Goal: Task Accomplishment & Management: Use online tool/utility

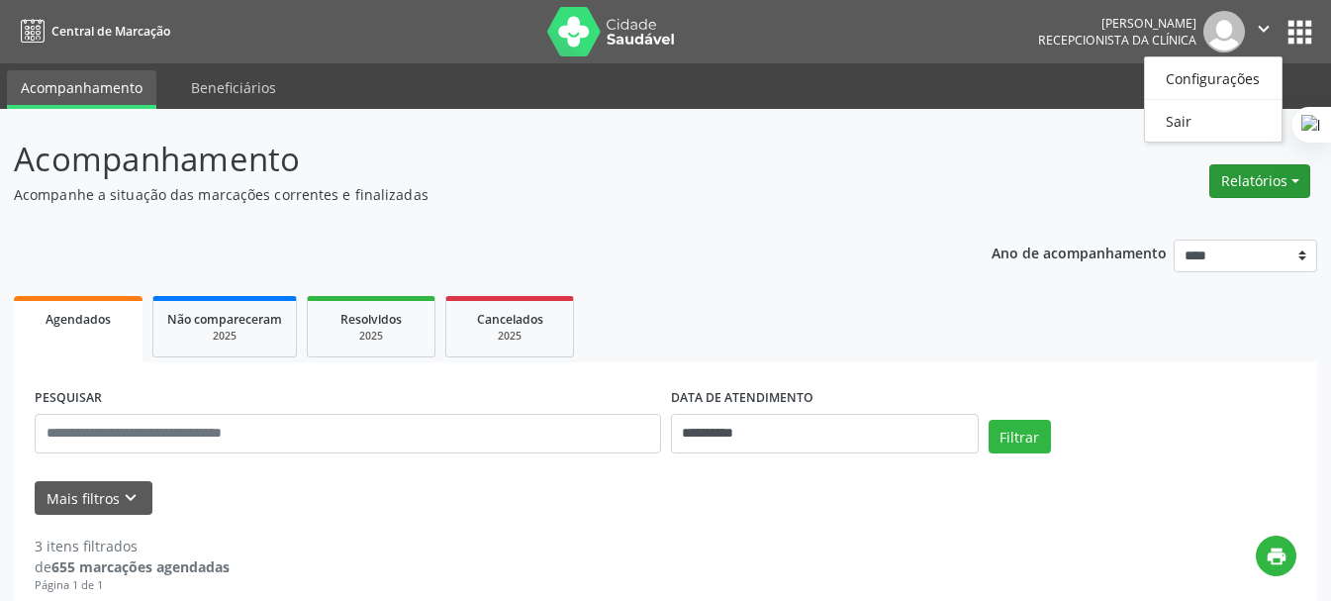
click at [1274, 193] on button "Relatórios" at bounding box center [1259, 181] width 101 height 34
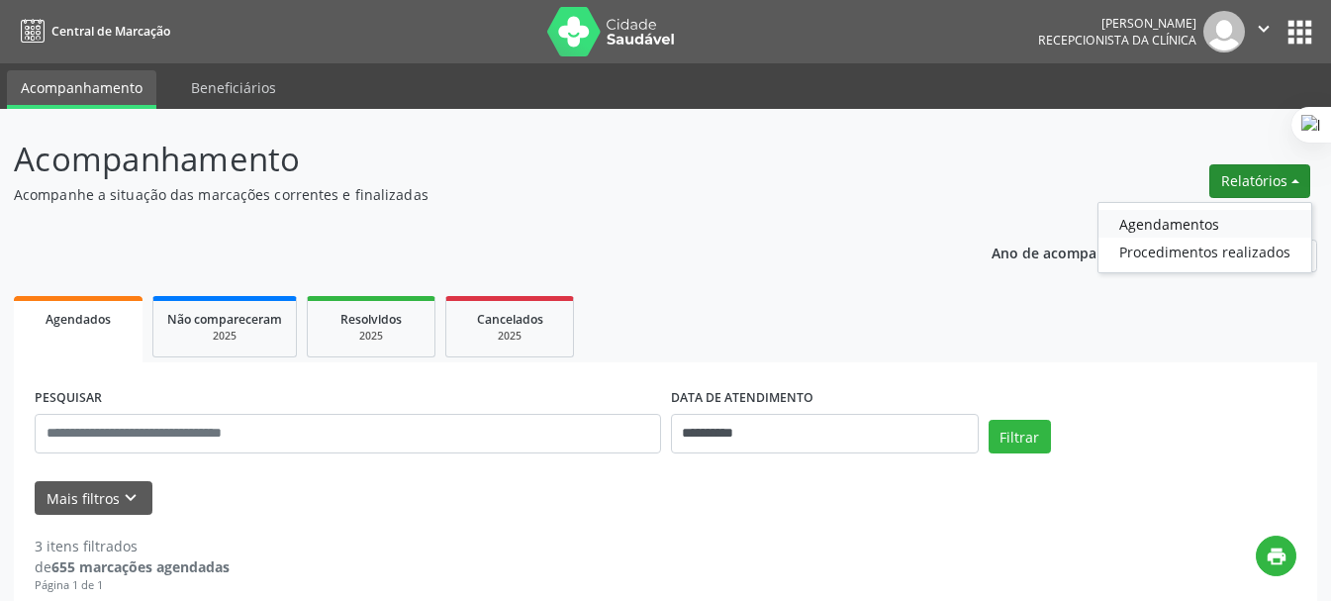
click at [1200, 221] on link "Agendamentos" at bounding box center [1204, 224] width 213 height 28
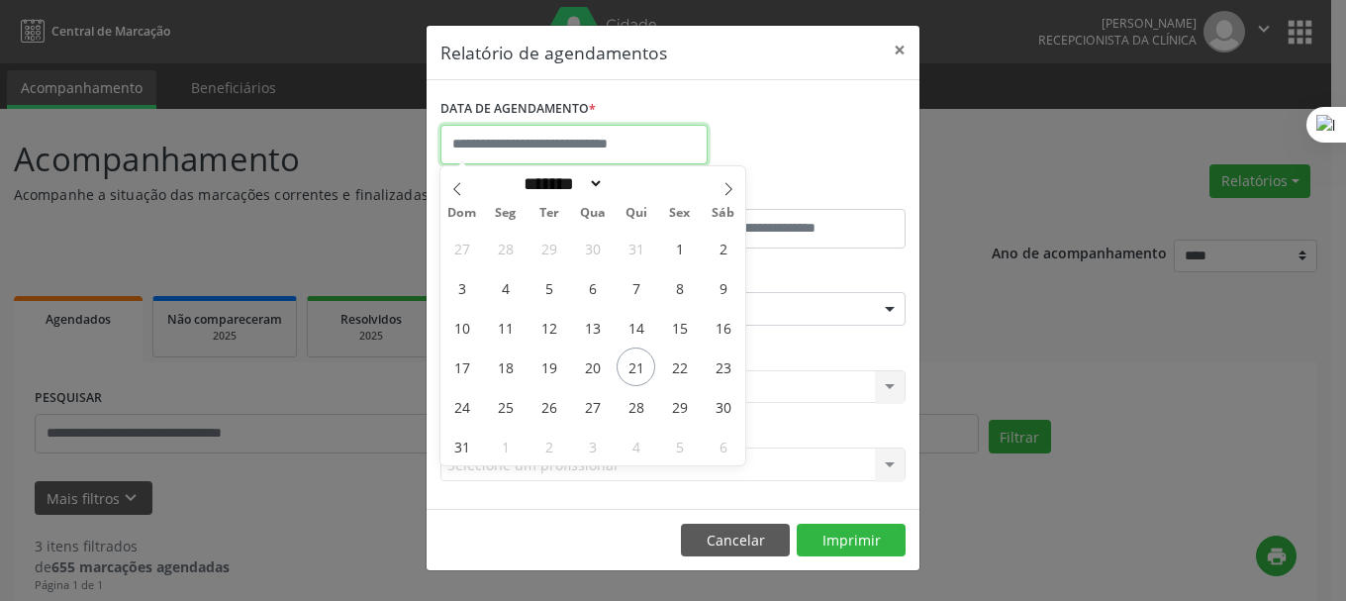
click at [609, 143] on input "text" at bounding box center [573, 145] width 267 height 40
click at [688, 250] on span "1" at bounding box center [679, 248] width 39 height 39
type input "**********"
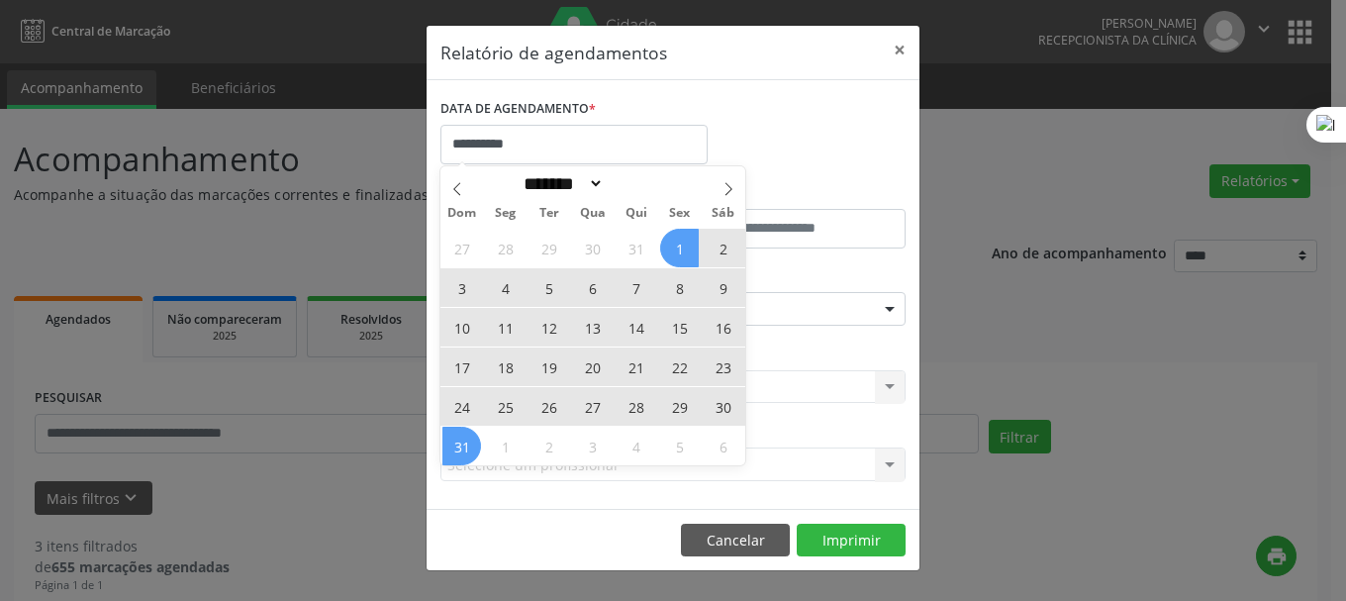
click at [464, 458] on span "31" at bounding box center [461, 446] width 39 height 39
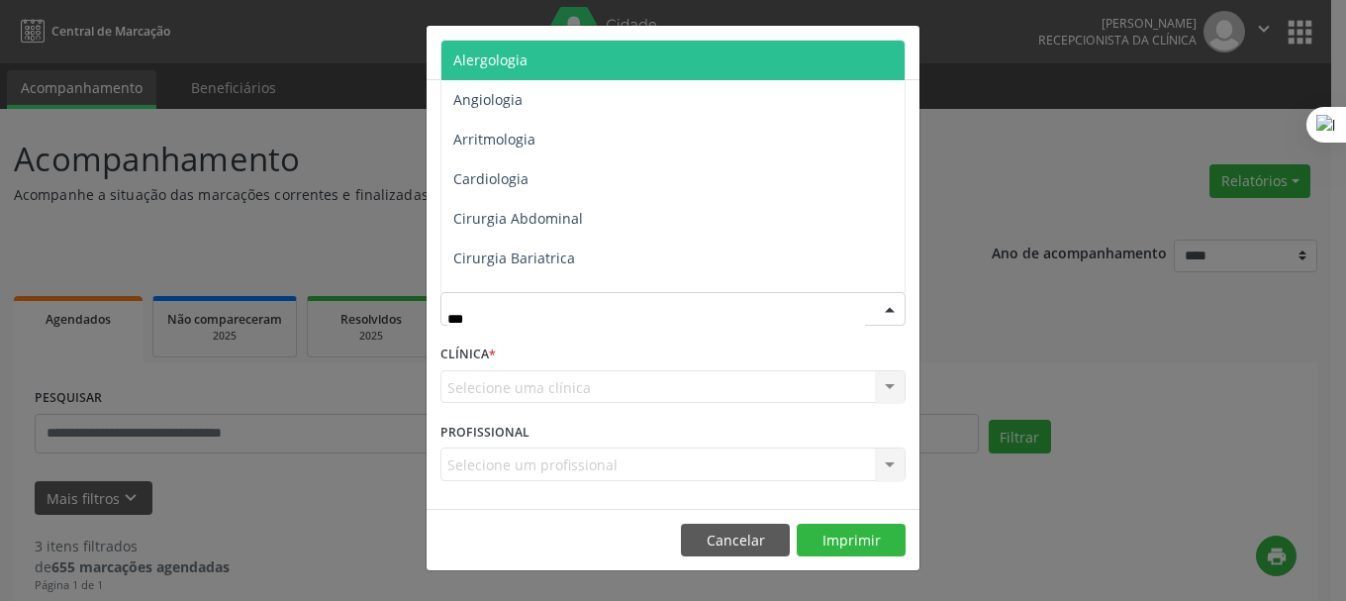
type input "****"
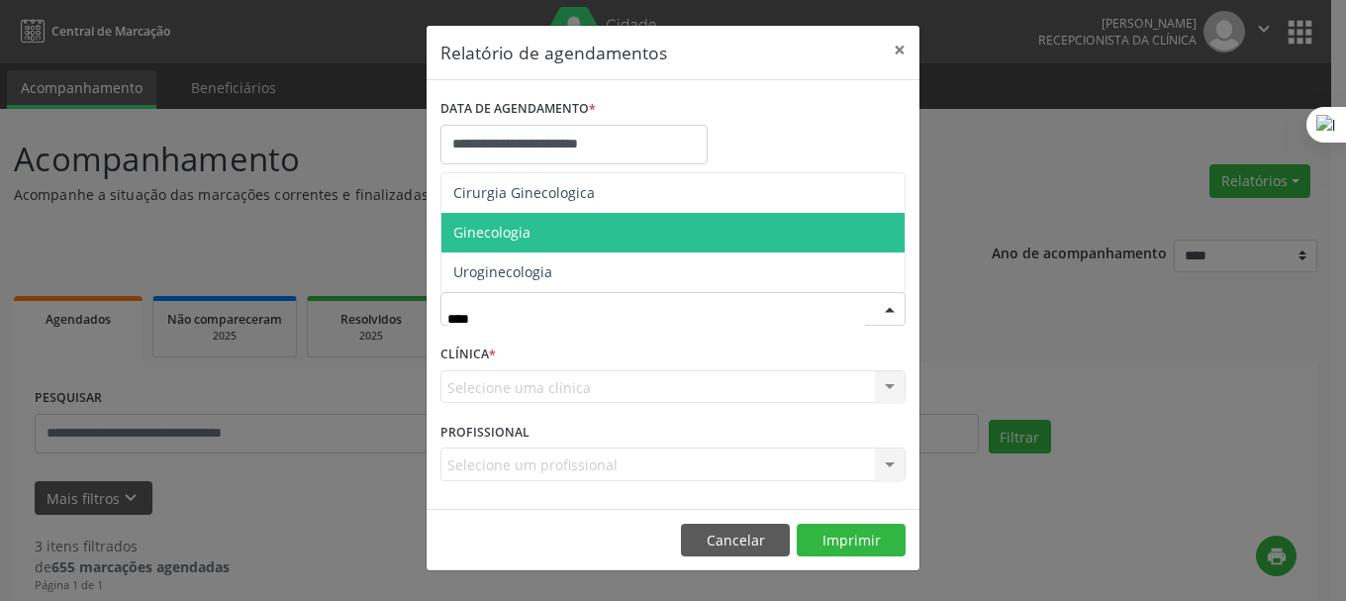
click at [581, 236] on span "Ginecologia" at bounding box center [672, 233] width 463 height 40
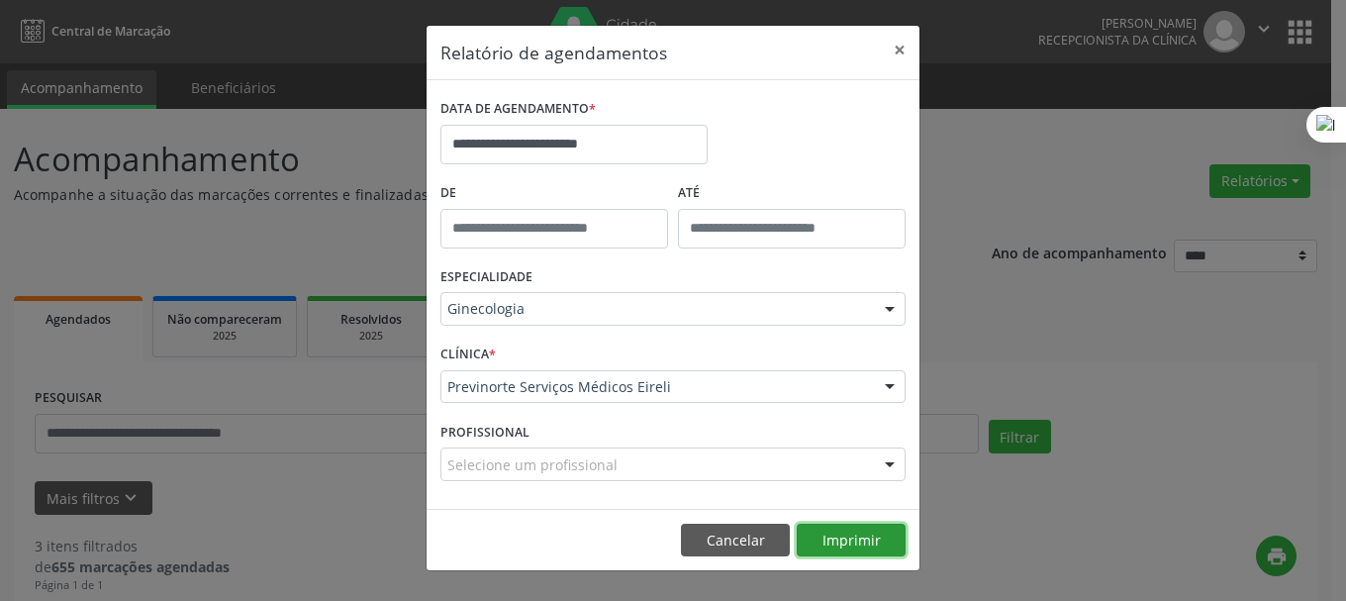
click at [864, 538] on button "Imprimir" at bounding box center [851, 540] width 109 height 34
click at [895, 42] on button "×" at bounding box center [900, 50] width 40 height 48
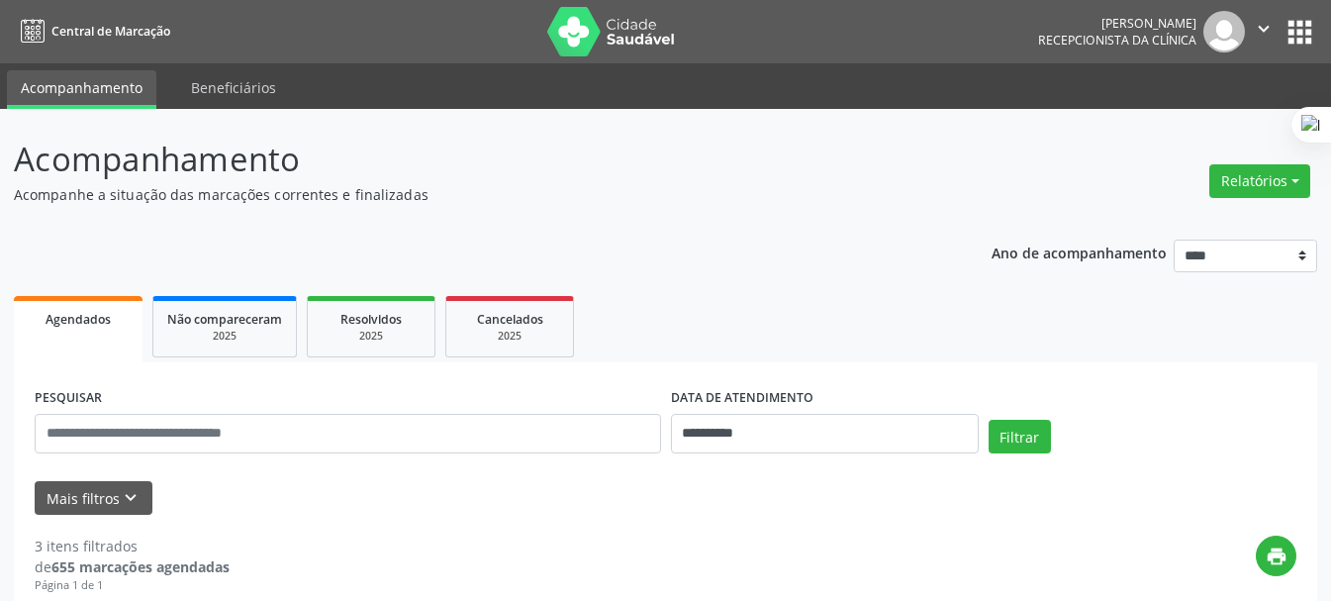
click at [1261, 26] on icon "" at bounding box center [1264, 29] width 22 height 22
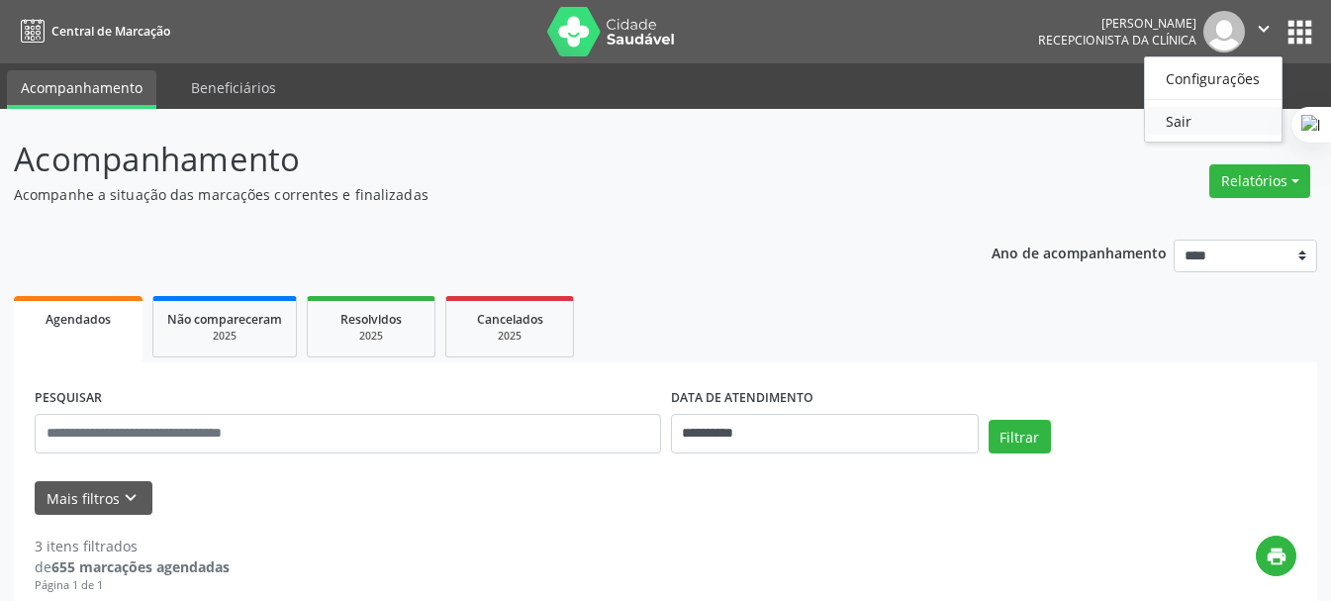
click at [1229, 124] on link "Sair" at bounding box center [1213, 121] width 137 height 28
